Goal: Check status: Check status

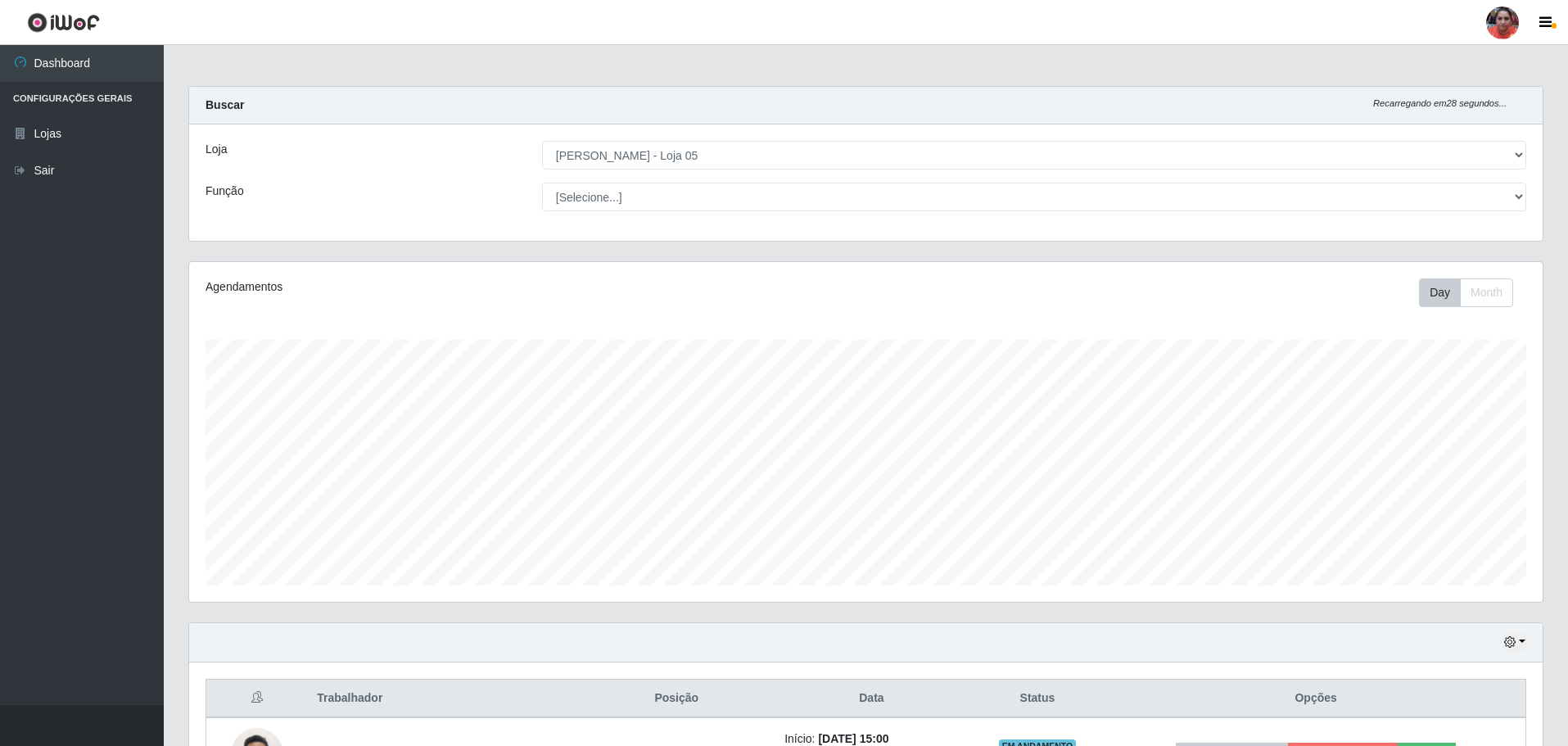
select select "252"
click at [694, 197] on select "[Selecione...] ASG ASG + ASG ++ Auxiliar de Depósito Auxiliar de Depósito + Aux…" at bounding box center [1034, 197] width 984 height 29
click at [705, 196] on select "[Selecione...] ASG ASG + ASG ++ Auxiliar de Depósito Auxiliar de Depósito + Aux…" at bounding box center [1034, 197] width 984 height 29
select select "72"
click at [542, 183] on select "[Selecione...] ASG ASG + ASG ++ Auxiliar de Depósito Auxiliar de Depósito + Aux…" at bounding box center [1034, 197] width 984 height 29
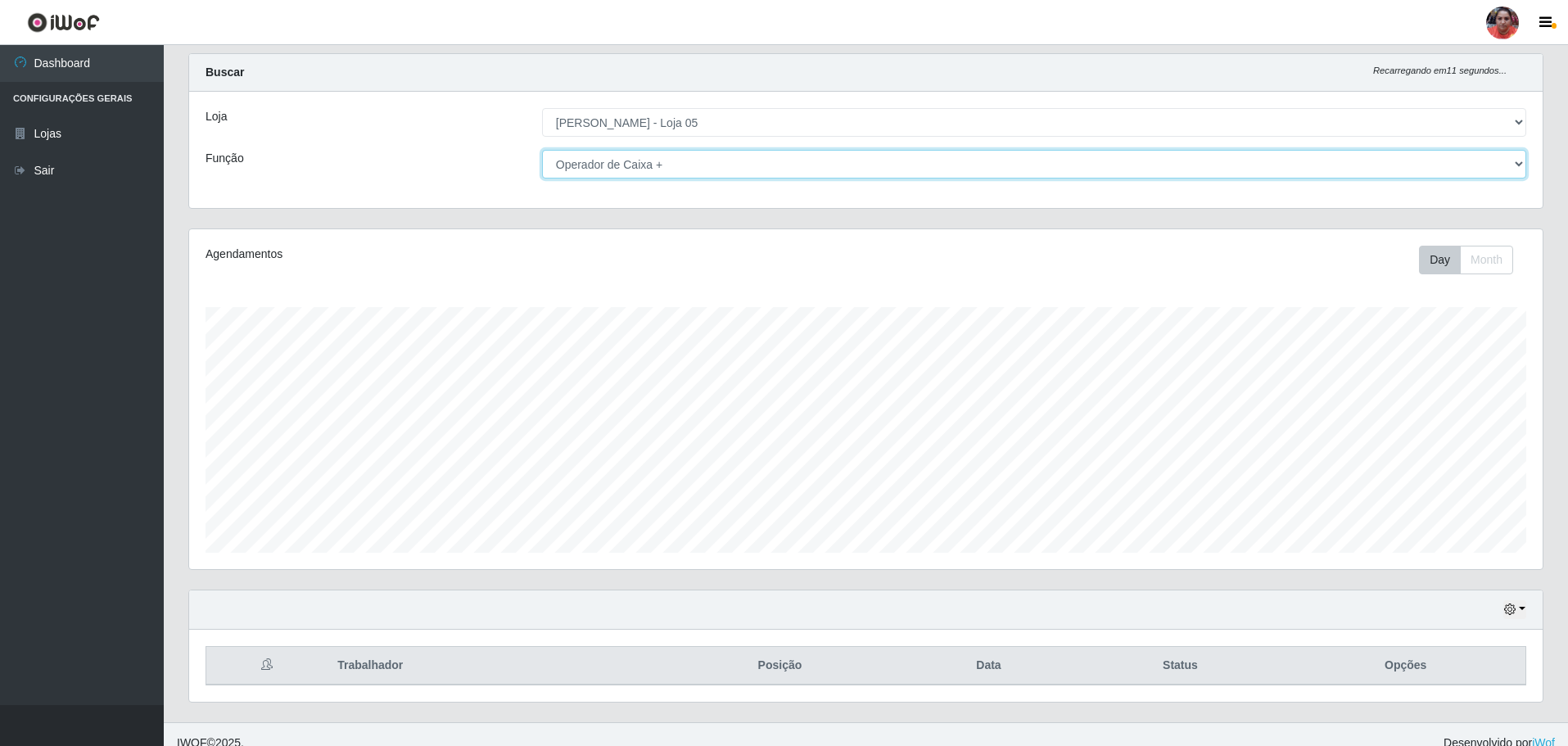
scroll to position [50, 0]
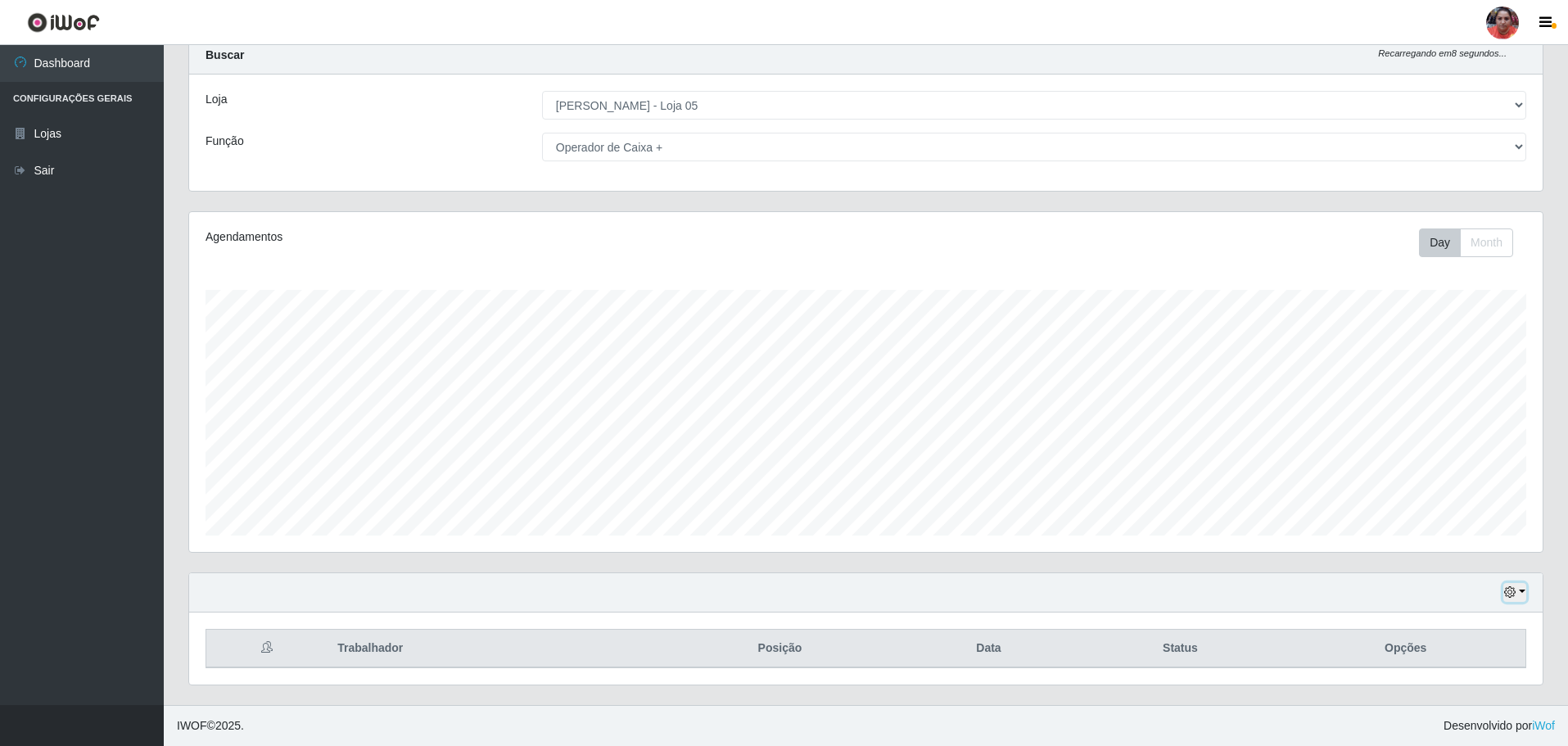
click at [1524, 588] on button "button" at bounding box center [1515, 592] width 23 height 19
click at [1427, 500] on button "3 dias" at bounding box center [1460, 497] width 129 height 35
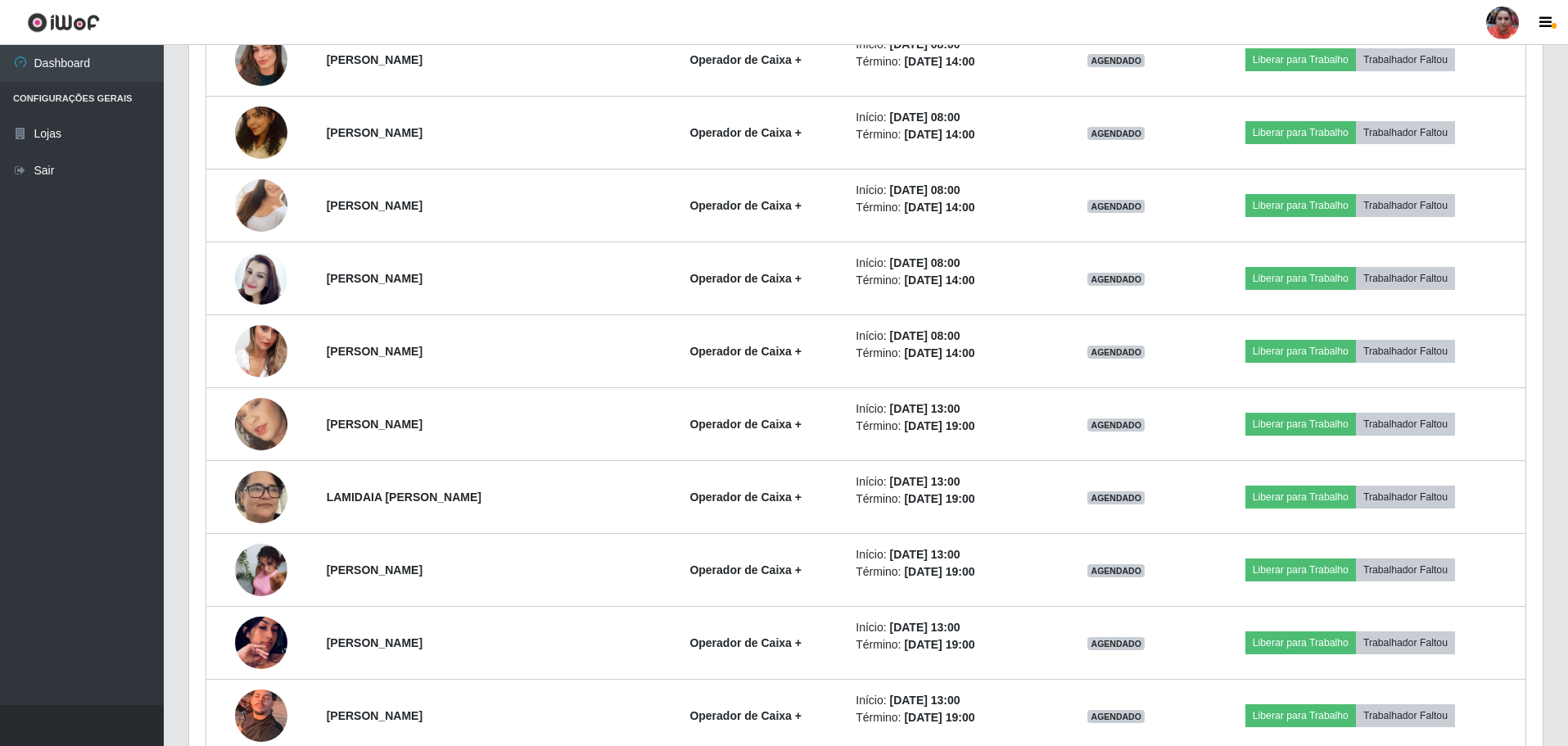
scroll to position [869, 0]
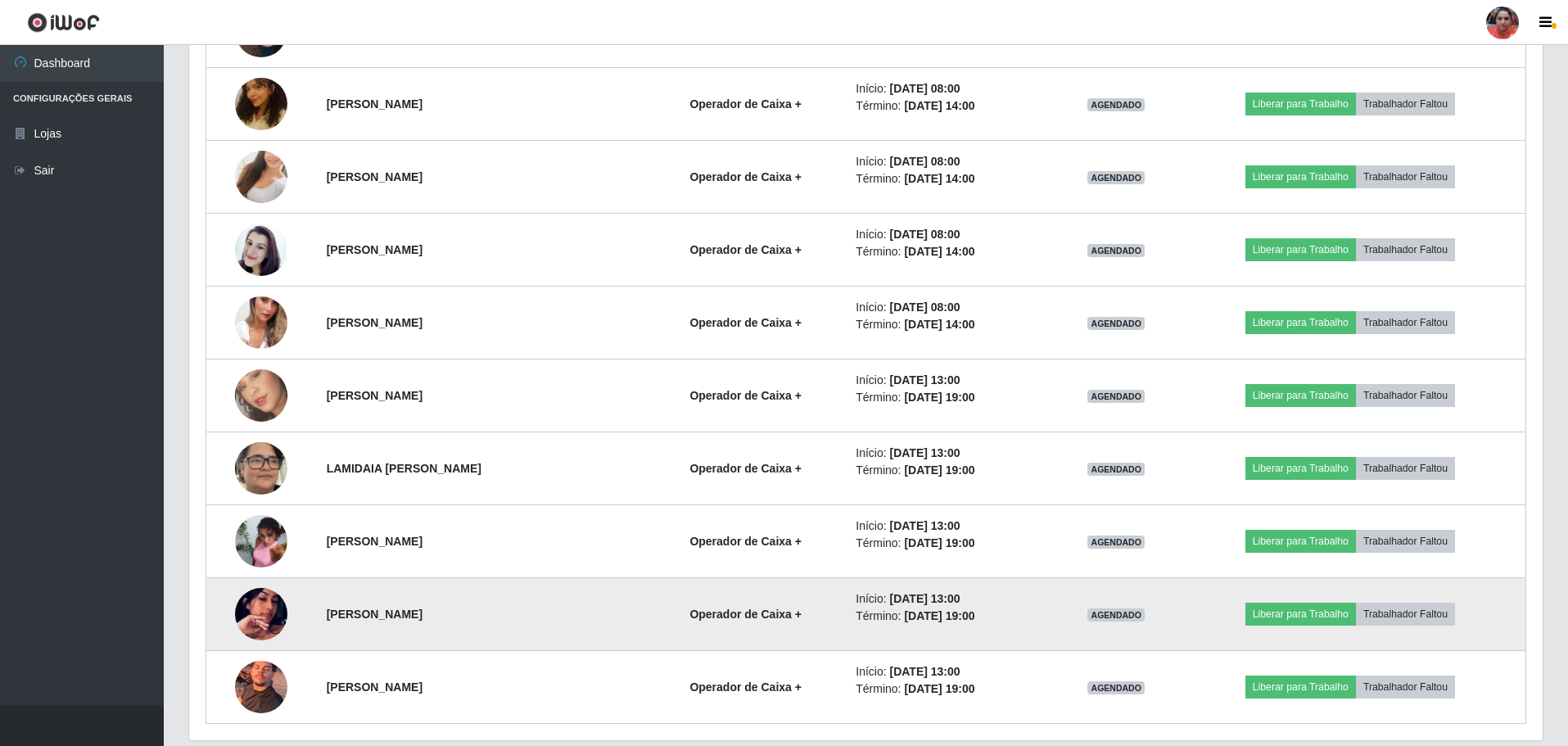
click at [256, 610] on img at bounding box center [261, 614] width 52 height 93
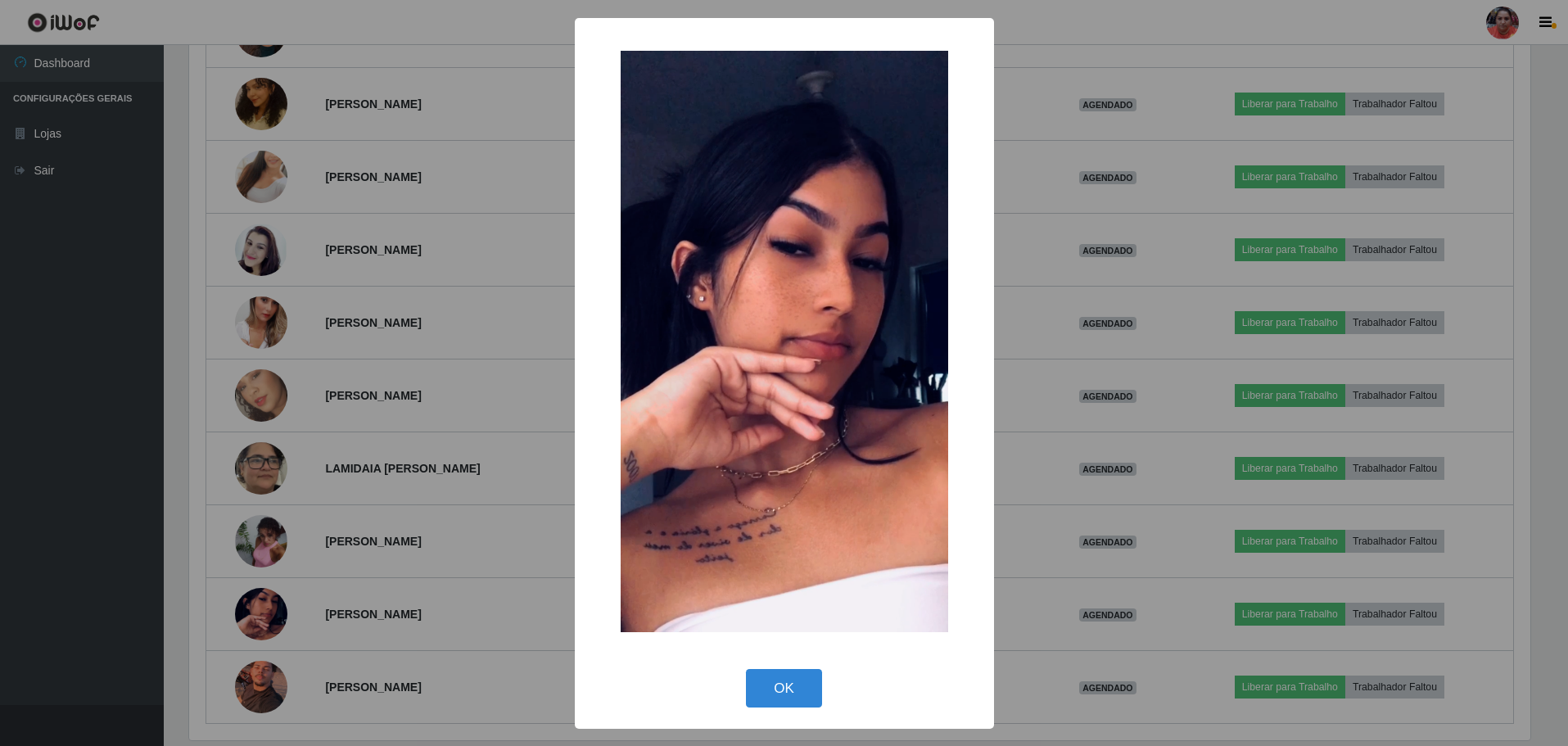
scroll to position [340, 1346]
click at [1058, 362] on div "× OK Cancel" at bounding box center [785, 373] width 1572 height 746
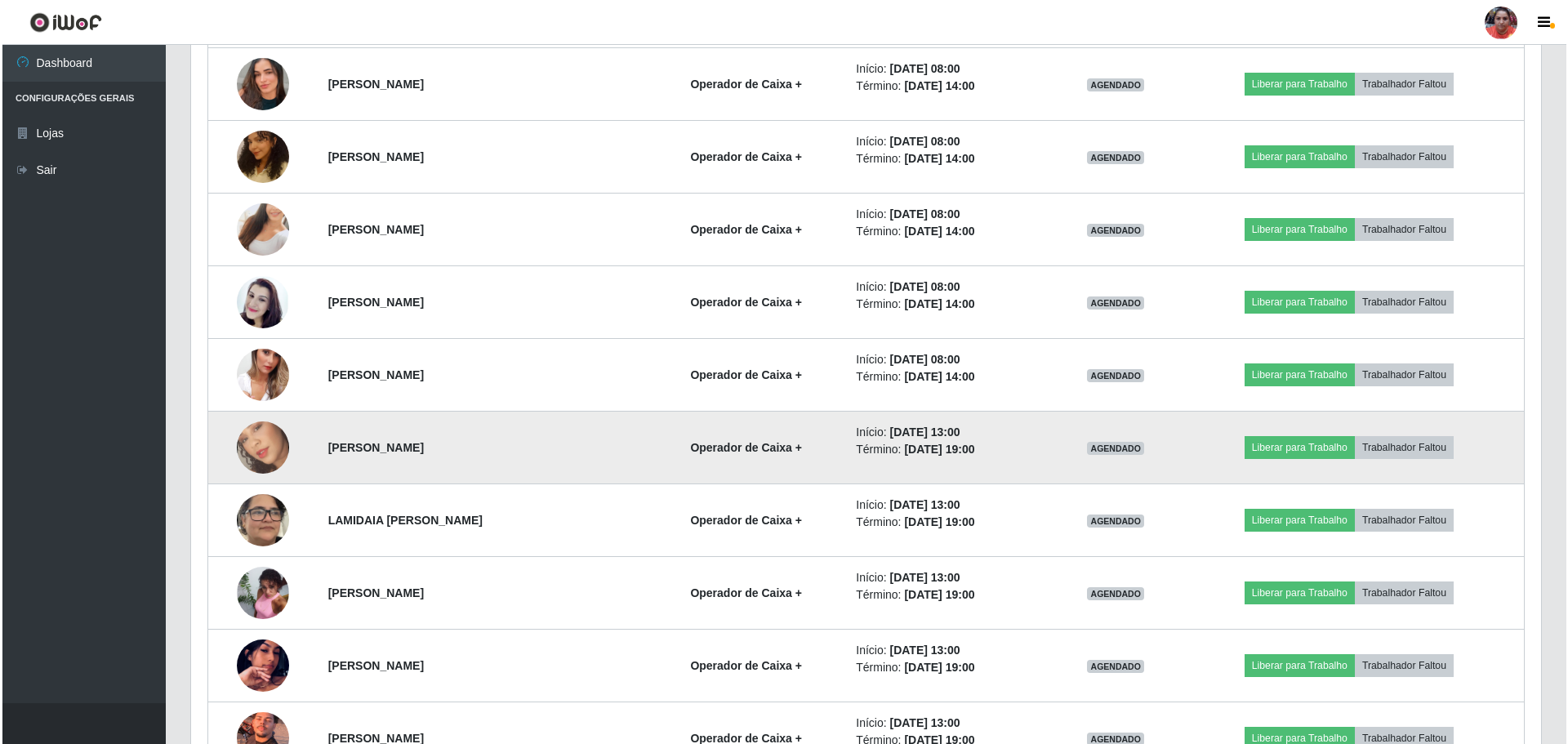
scroll to position [784, 0]
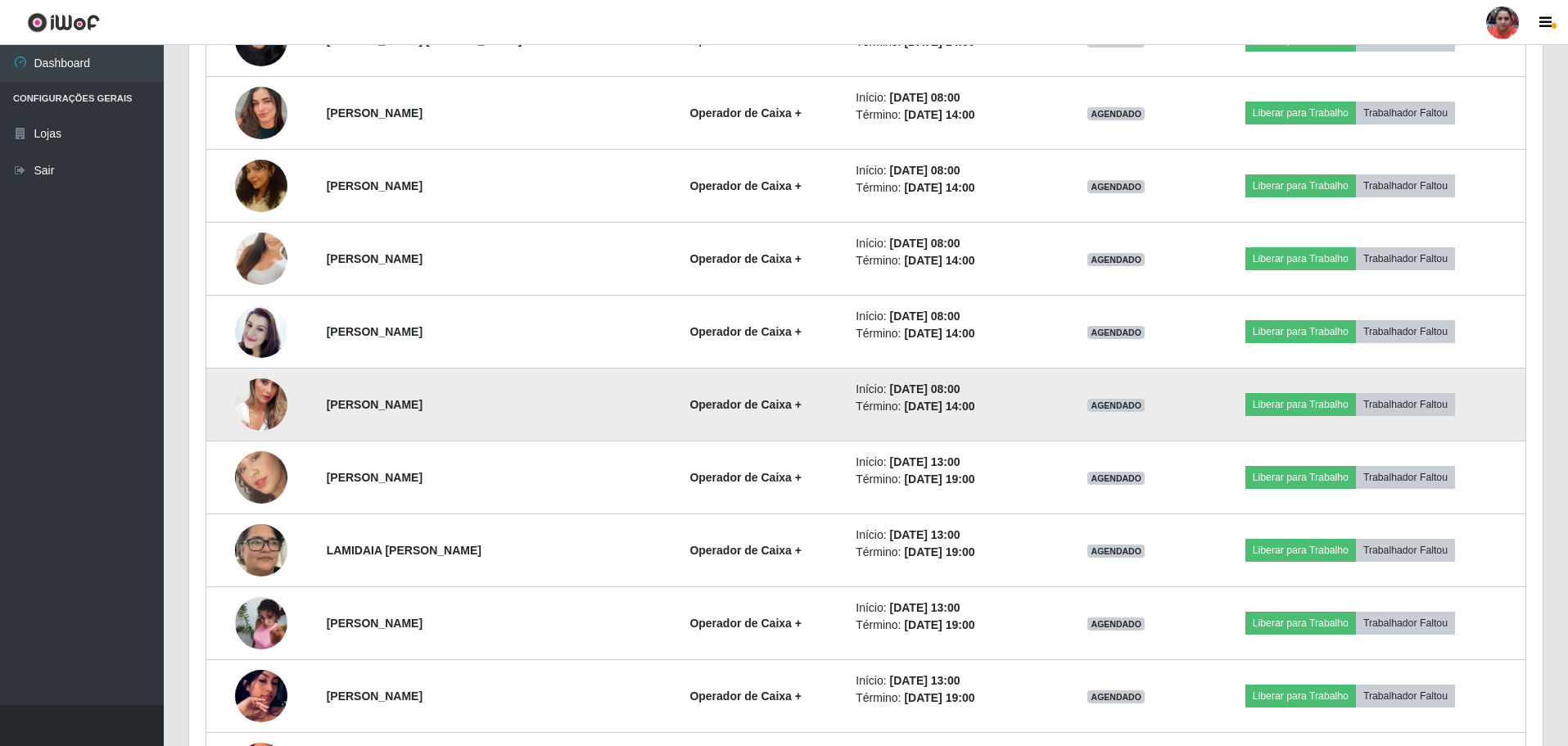
click at [273, 401] on img at bounding box center [261, 404] width 52 height 93
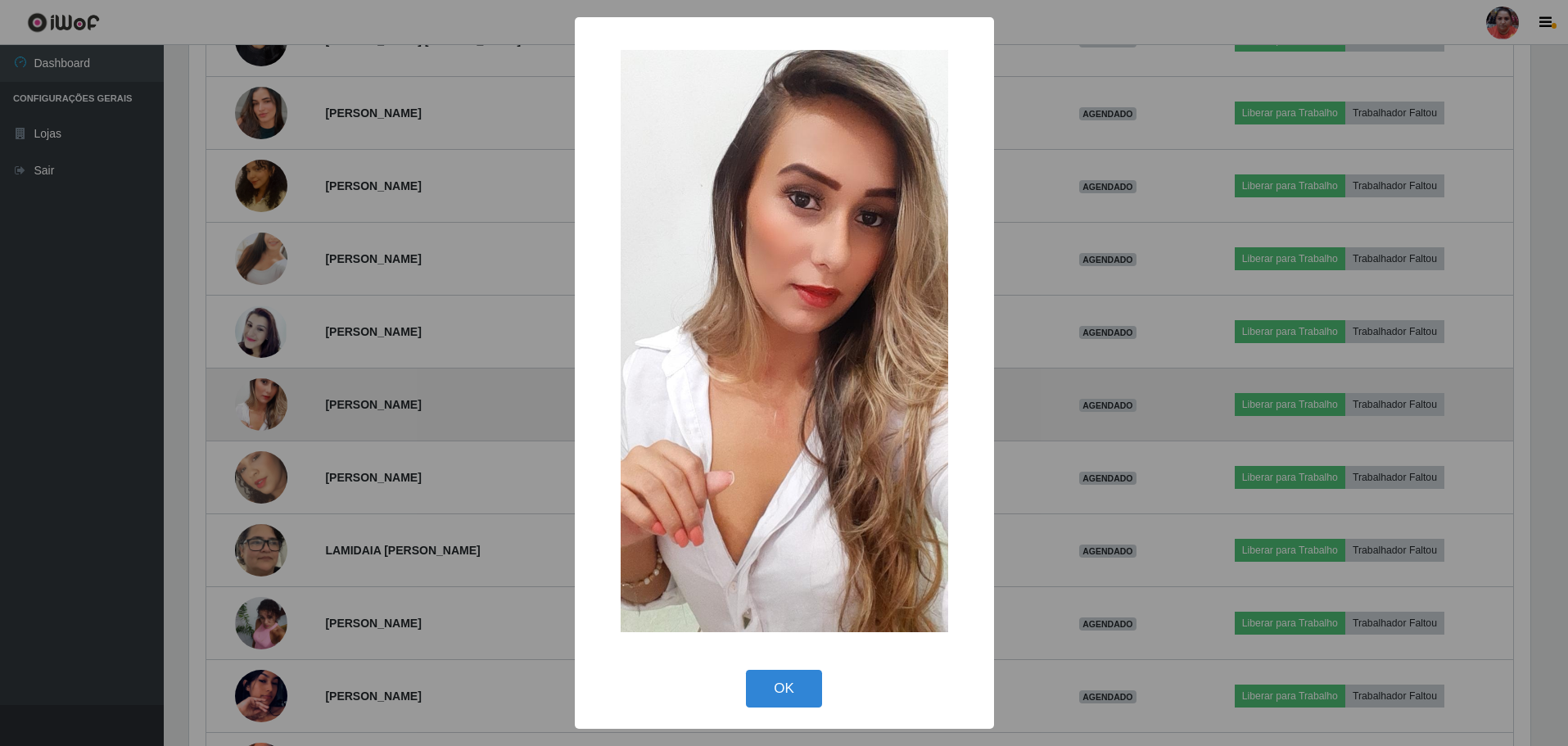
scroll to position [340, 1346]
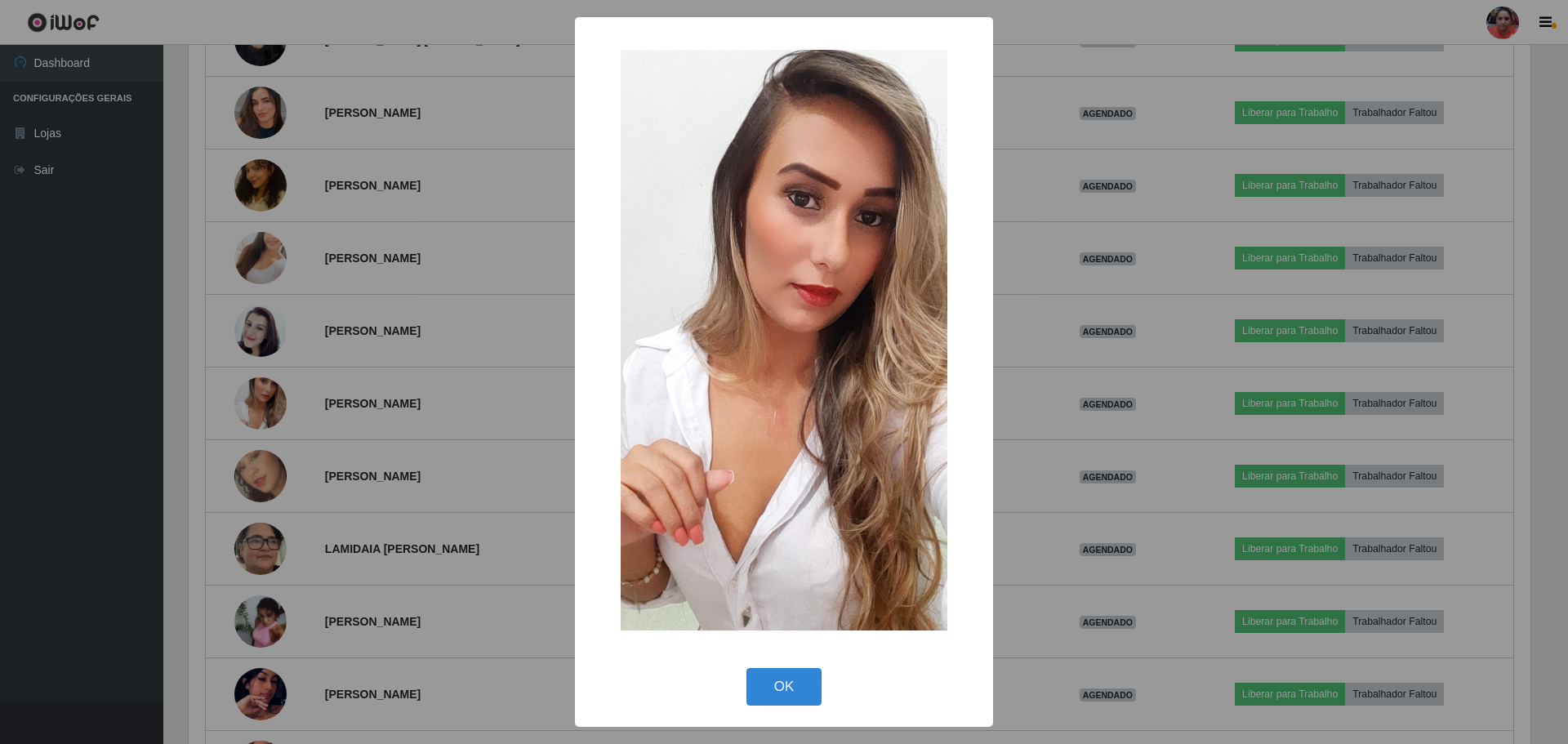
click at [499, 285] on div "× OK Cancel" at bounding box center [784, 372] width 1568 height 744
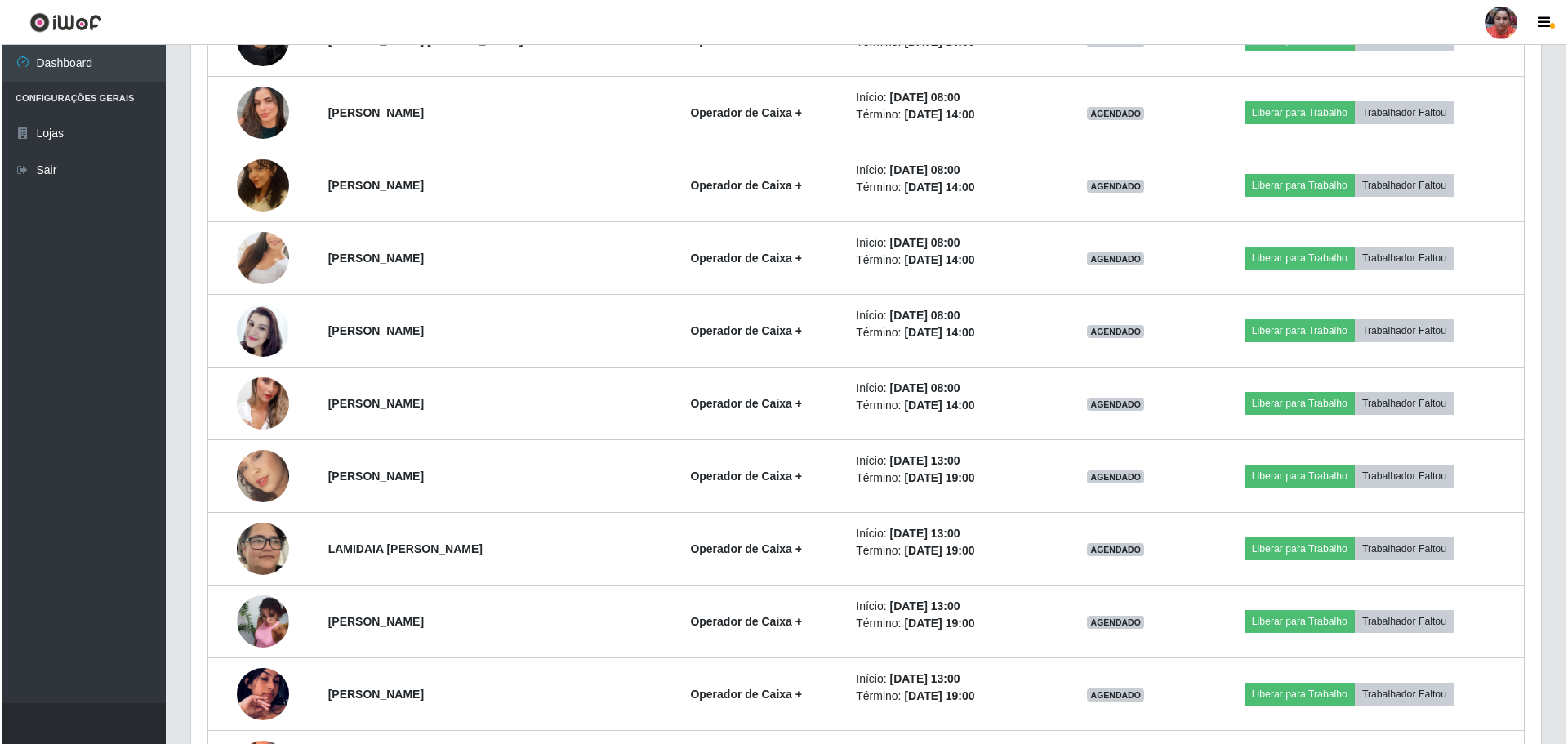
scroll to position [339, 1350]
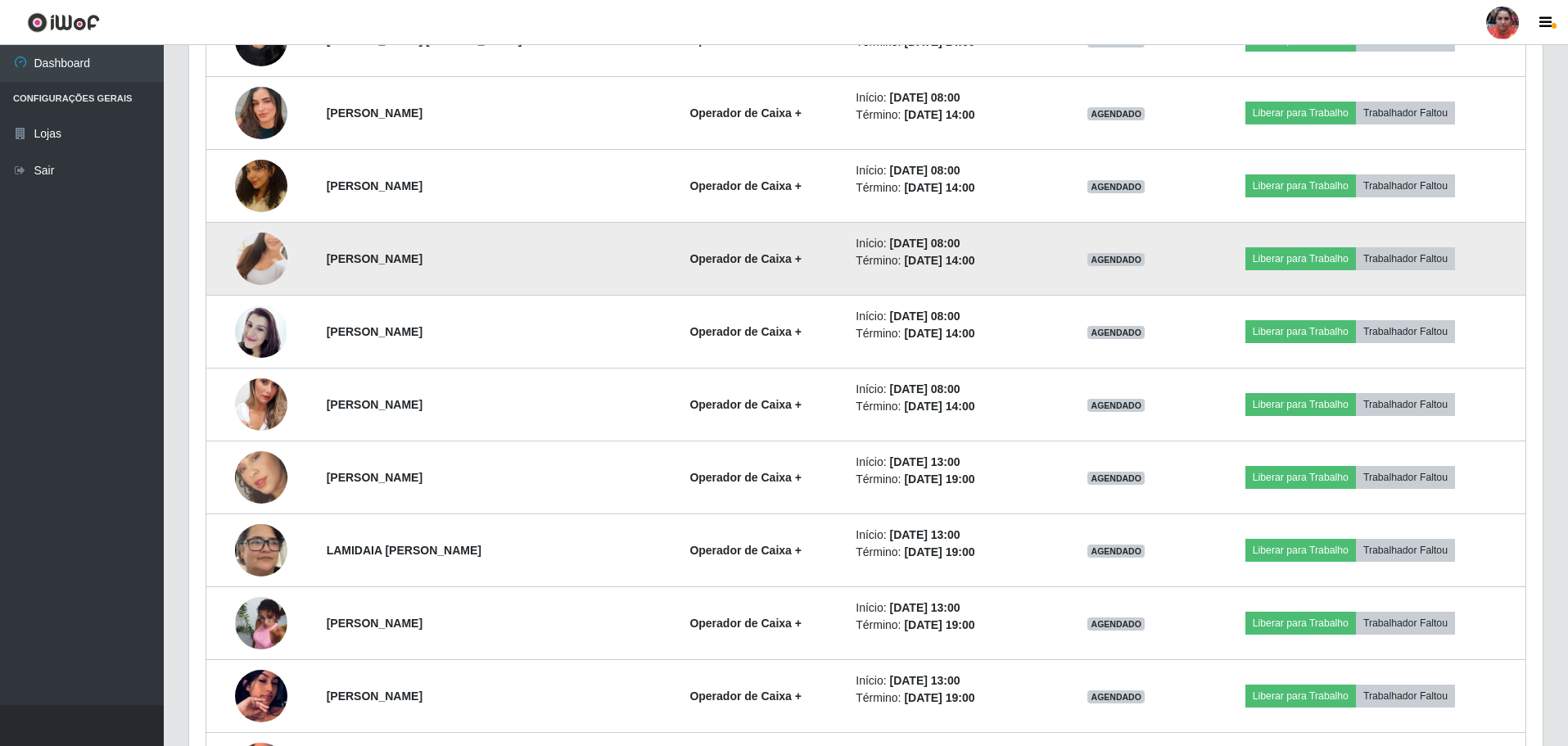
click at [252, 246] on img at bounding box center [261, 259] width 52 height 93
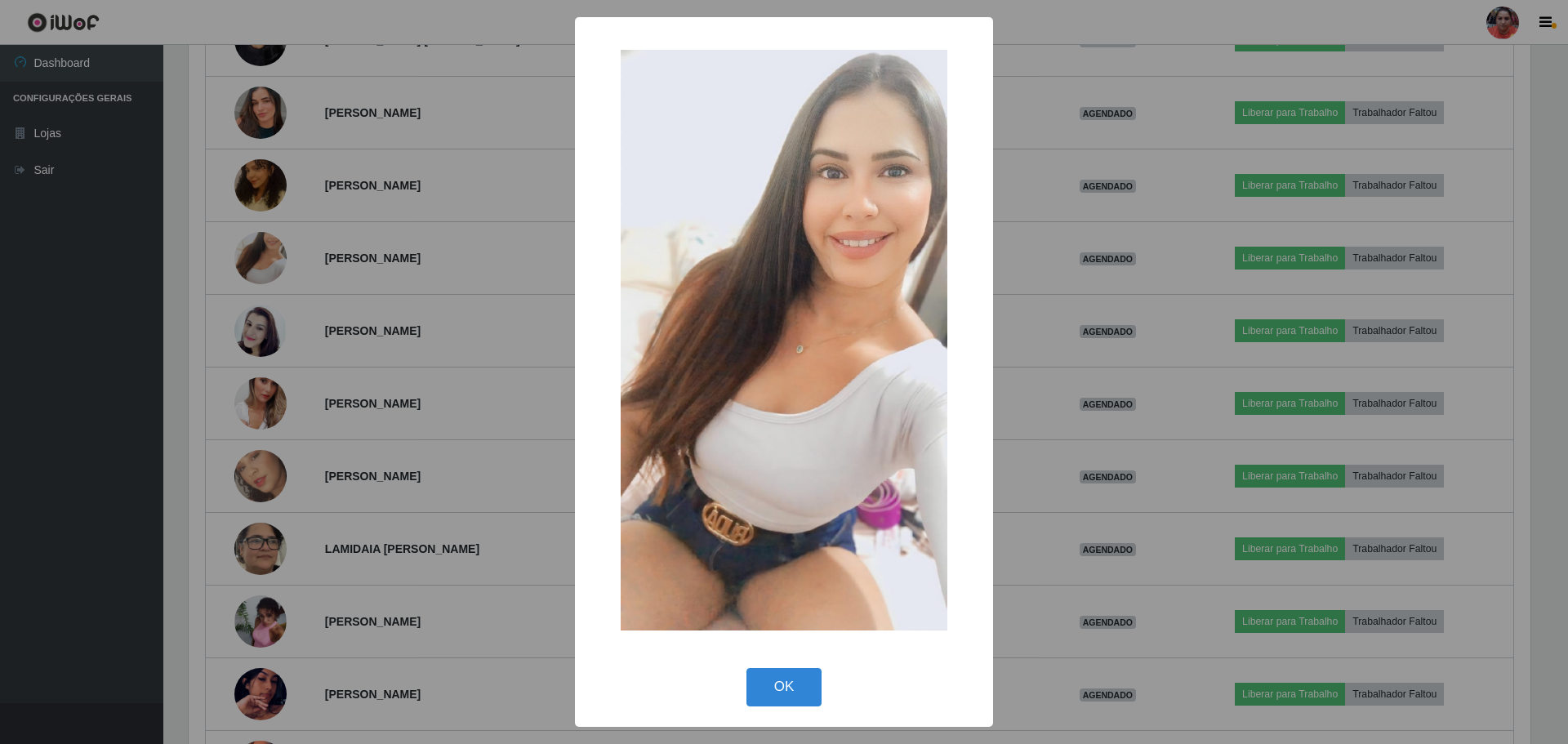
click at [450, 240] on div "× OK Cancel" at bounding box center [784, 372] width 1568 height 744
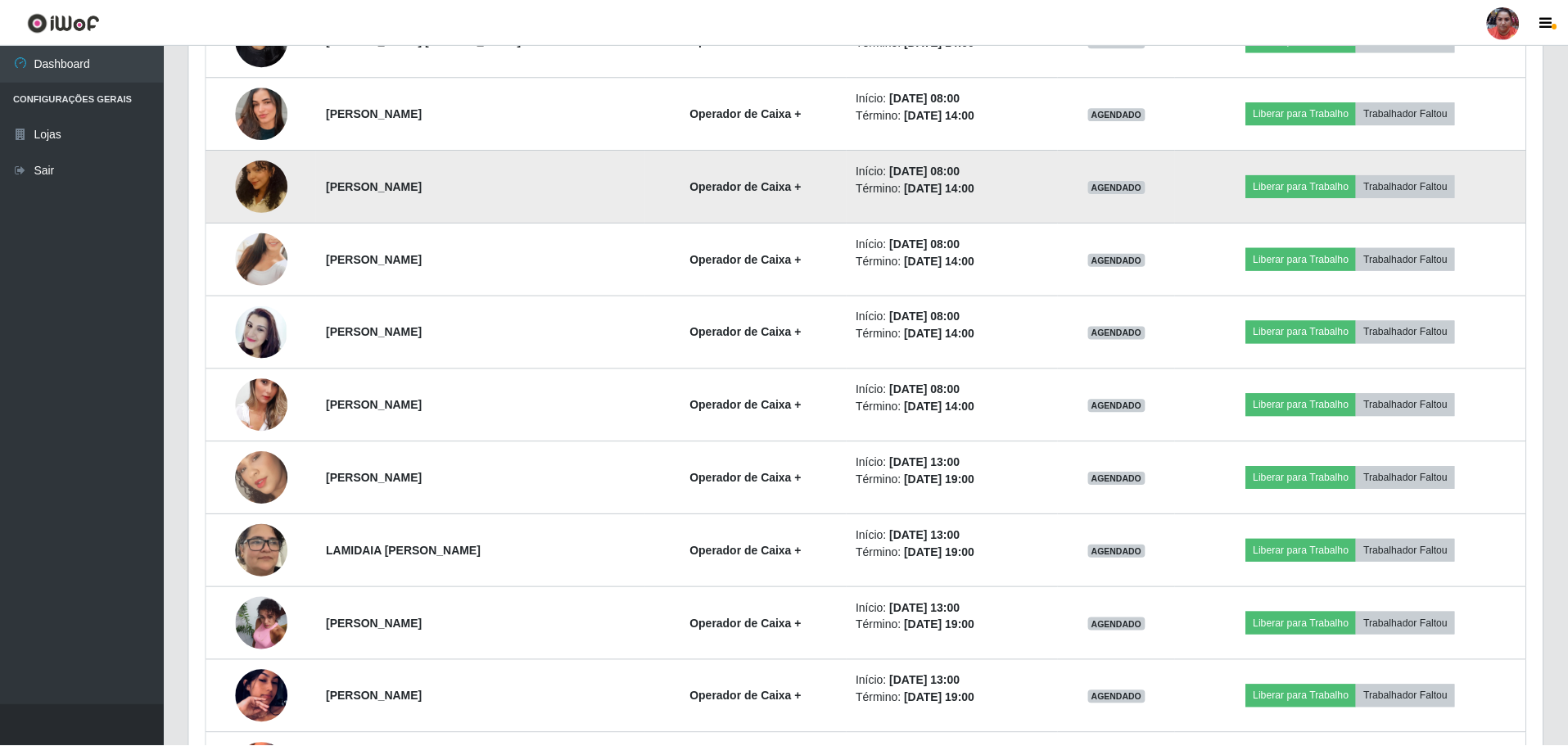
scroll to position [340, 1354]
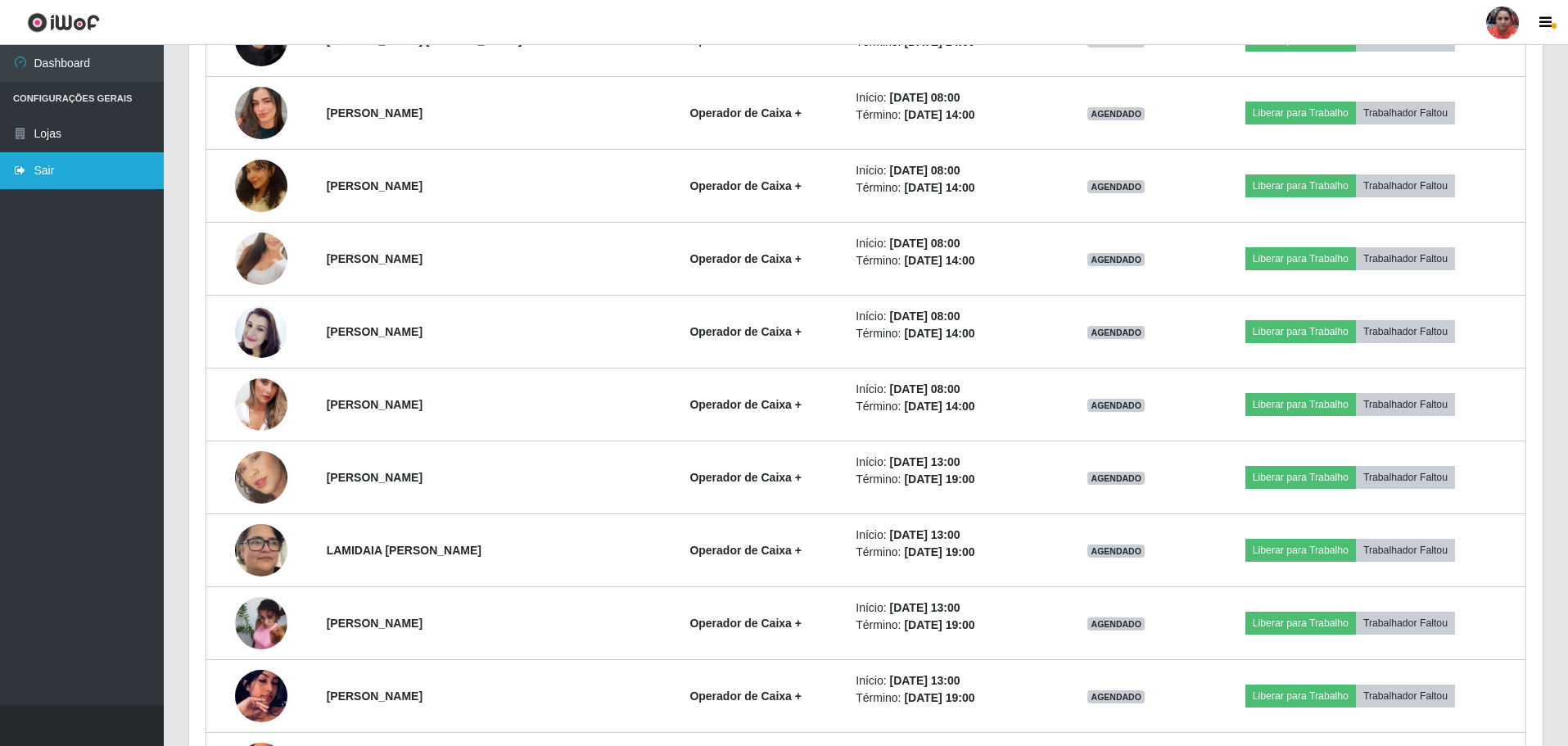
click at [107, 185] on link "Sair" at bounding box center [82, 170] width 164 height 37
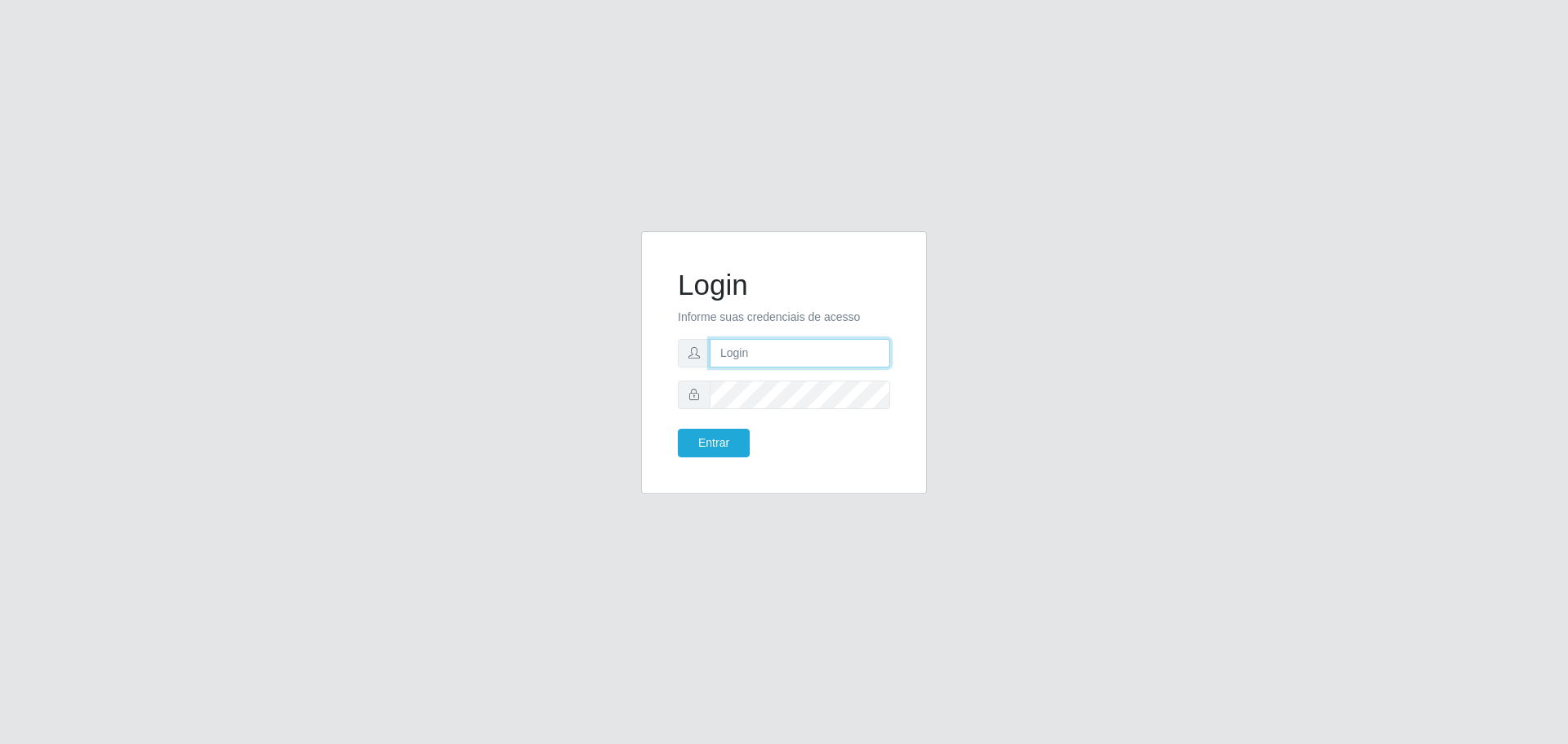
type input "[EMAIL_ADDRESS][DOMAIN_NAME]"
